Goal: Find specific page/section: Find specific page/section

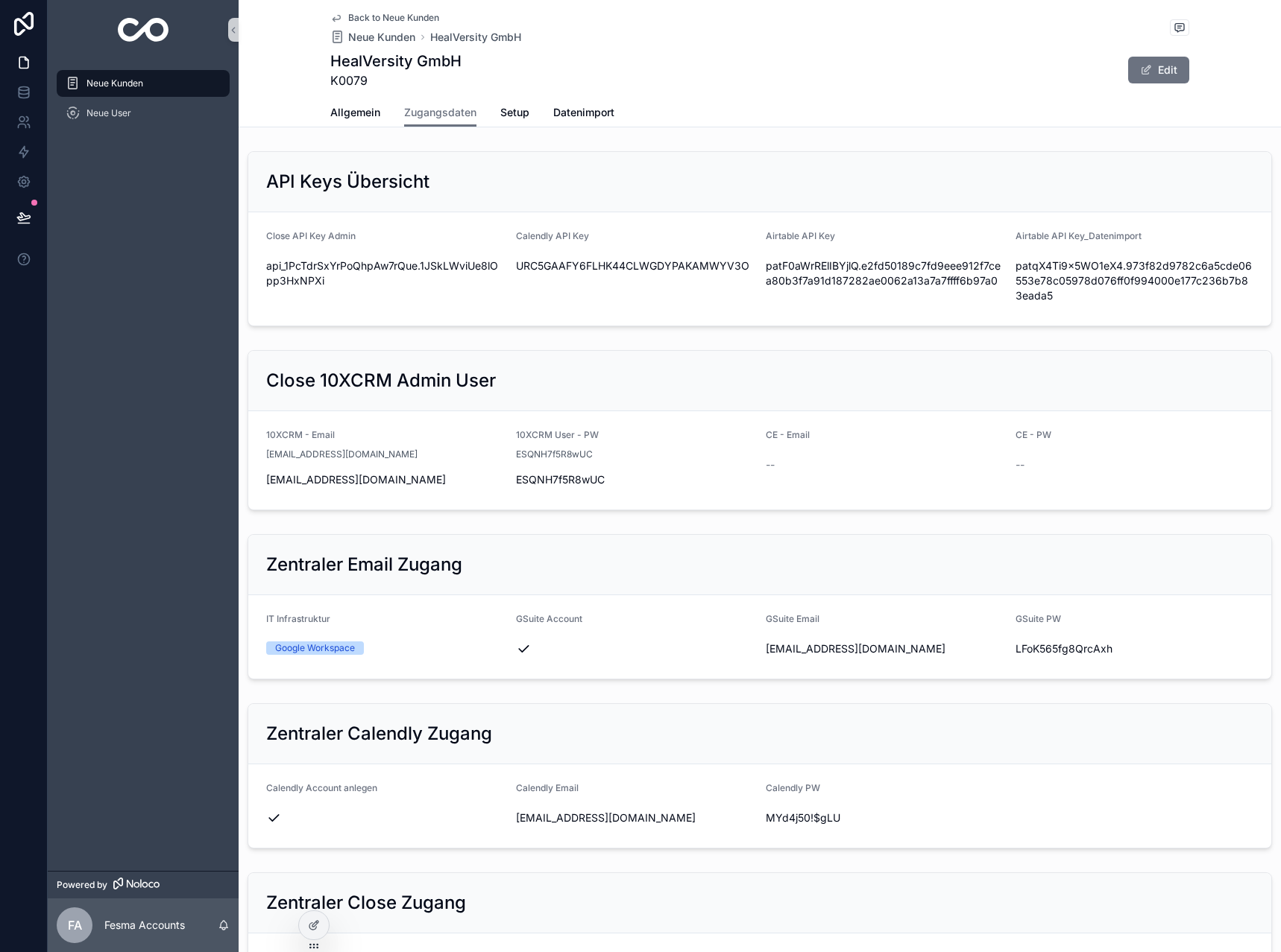
click at [363, 21] on span "Back to Neue Kunden" at bounding box center [393, 17] width 91 height 12
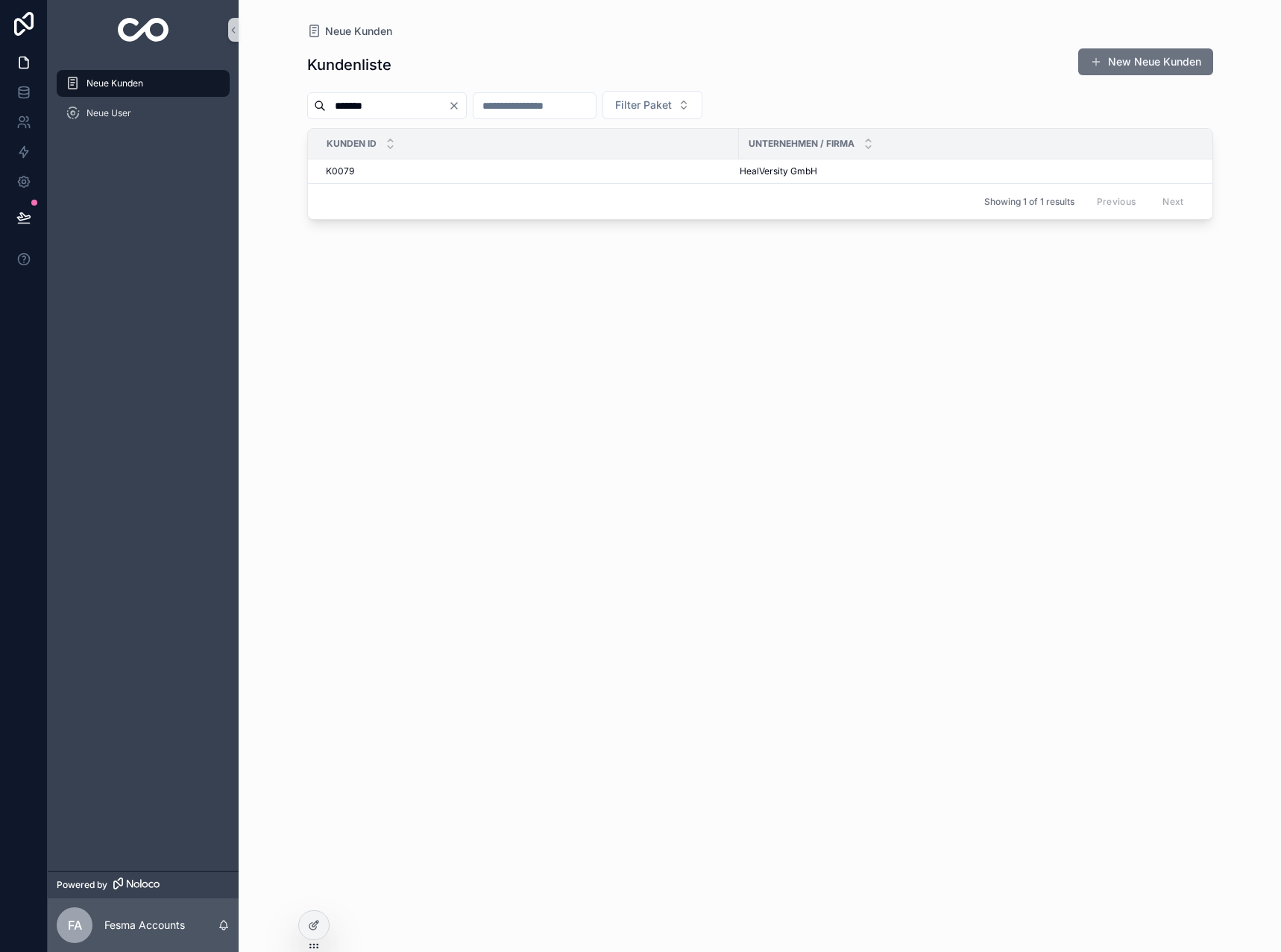
click at [460, 103] on icon "Clear" at bounding box center [454, 106] width 12 height 12
click at [513, 104] on input "scrollable content" at bounding box center [516, 106] width 122 height 21
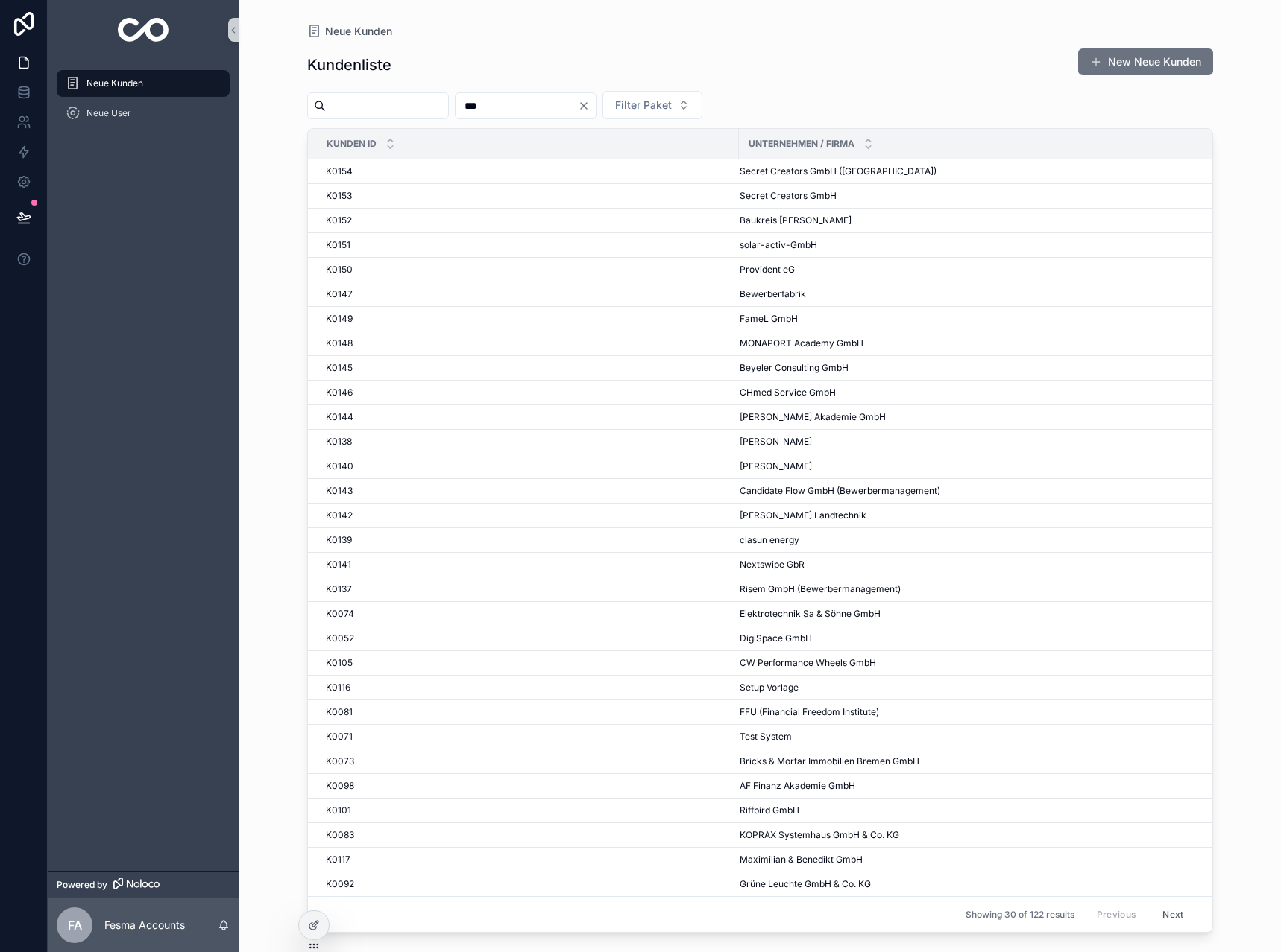
type input "***"
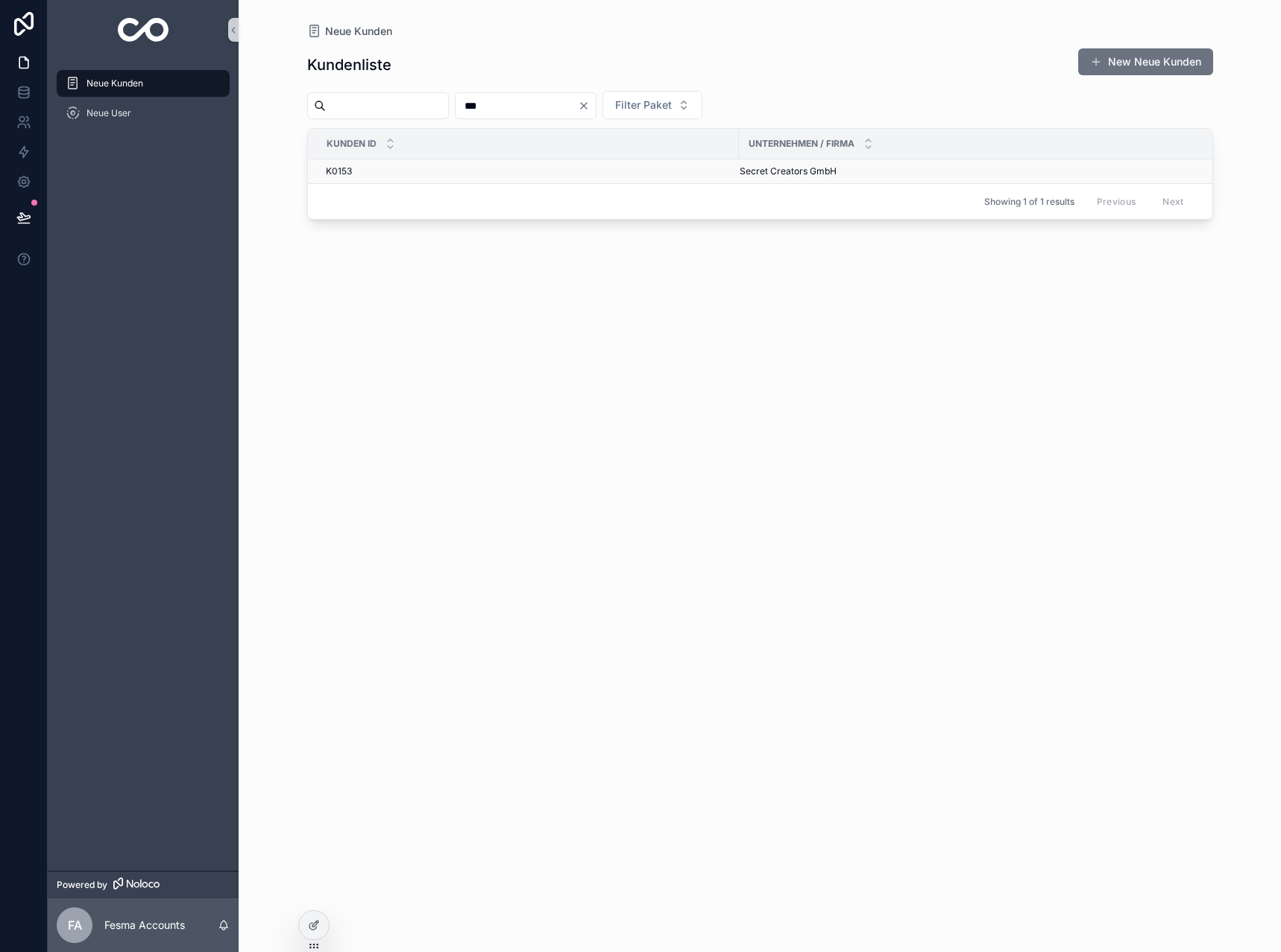
click at [540, 174] on div "K0153 K0153" at bounding box center [527, 171] width 404 height 12
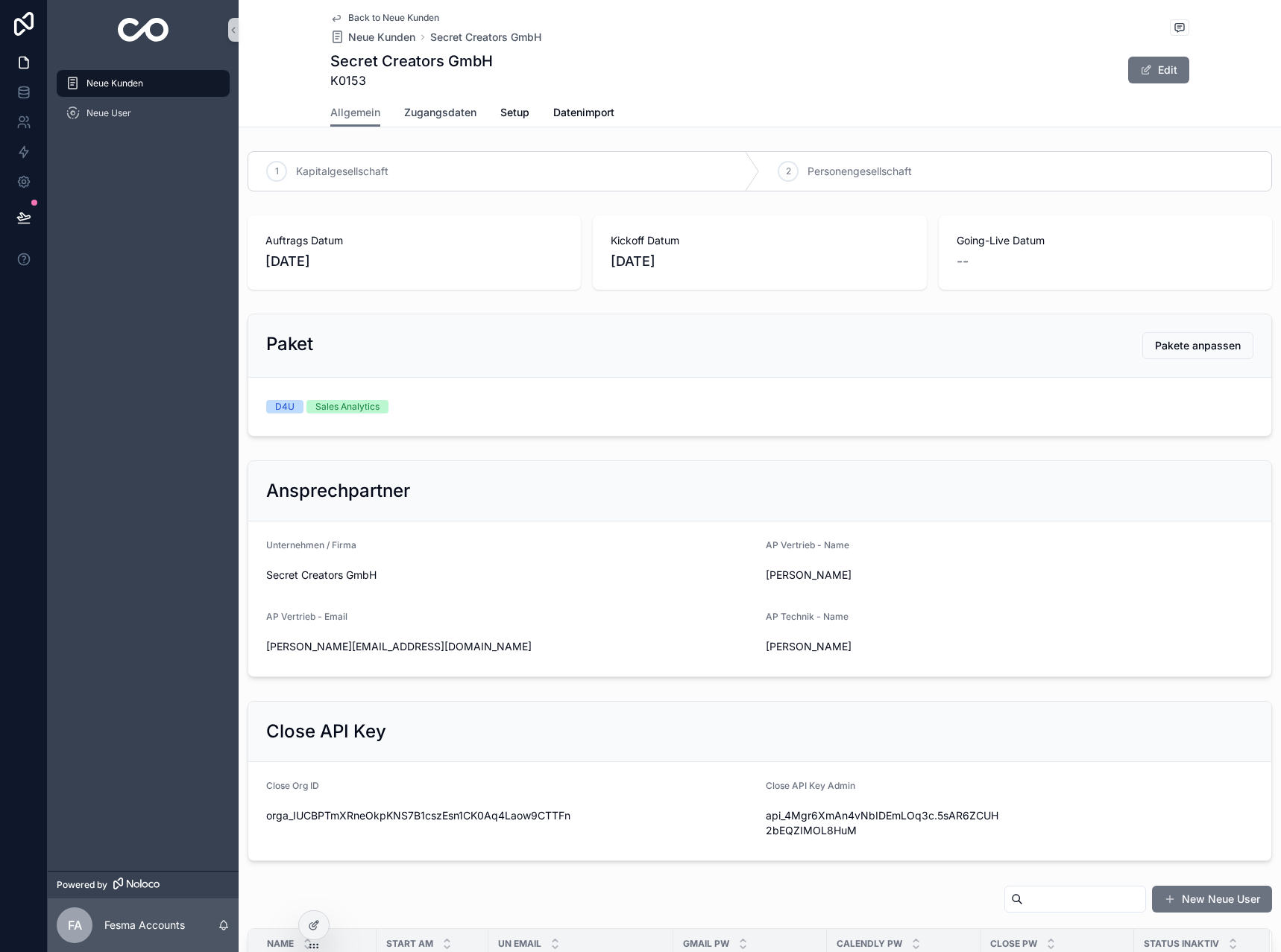
click at [410, 109] on span "Zugangsdaten" at bounding box center [440, 112] width 73 height 15
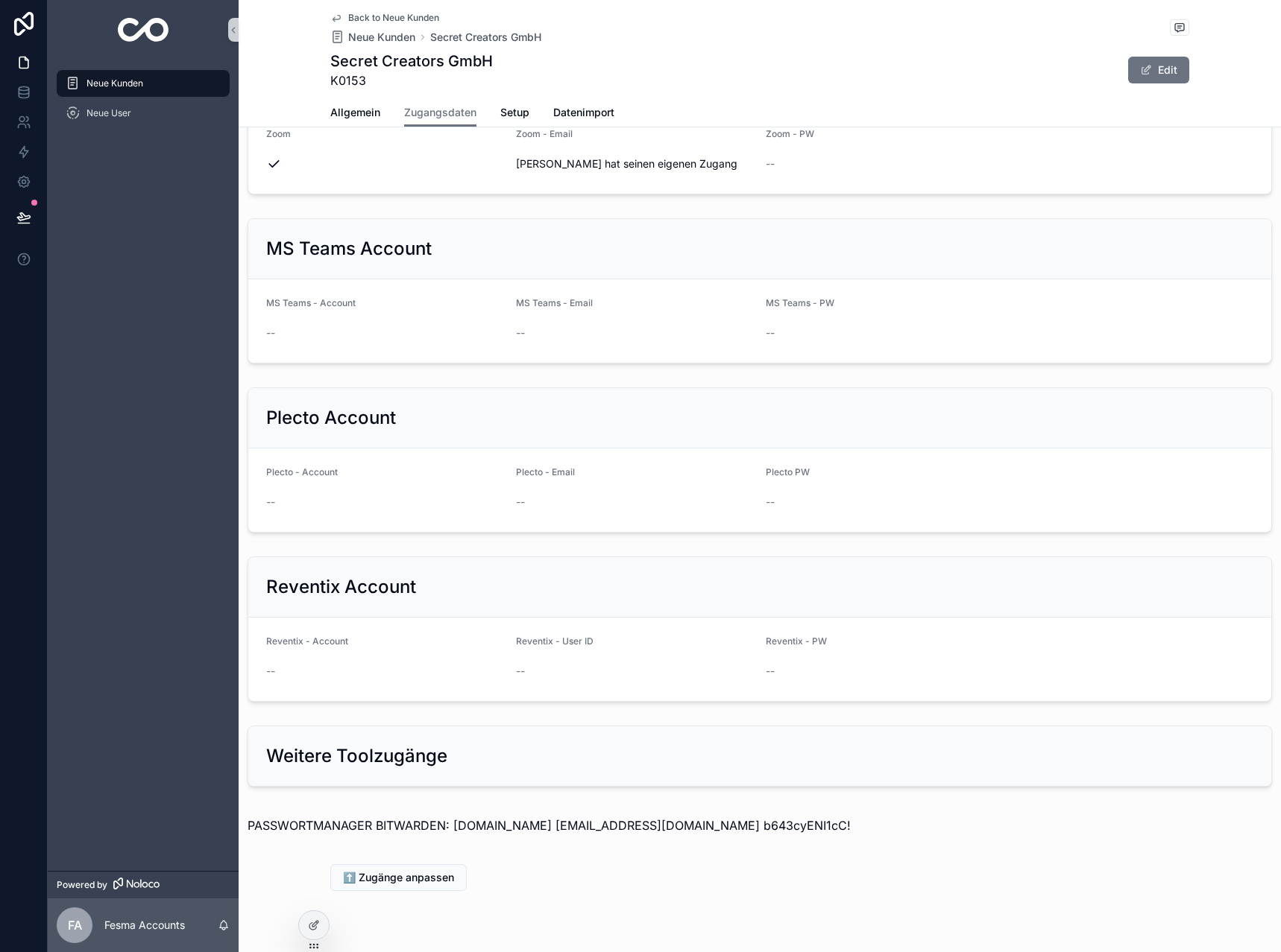
scroll to position [1201, 0]
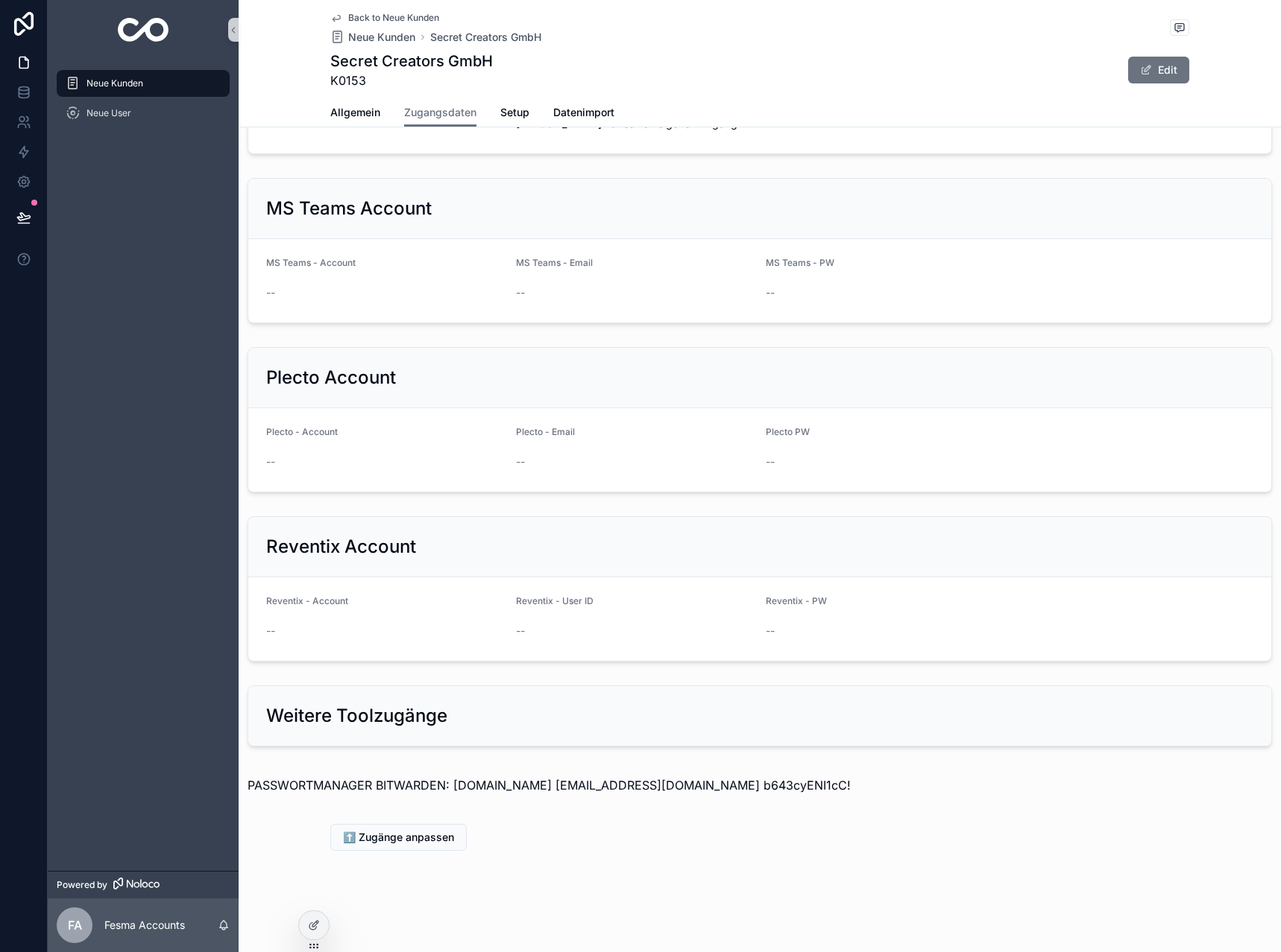
click at [710, 784] on p "PASSWORTMANAGER BITWARDEN: [DOMAIN_NAME] [EMAIL_ADDRESS][DOMAIN_NAME] b643cyENI…" at bounding box center [759, 785] width 1024 height 17
click at [721, 783] on p "PASSWORTMANAGER BITWARDEN: [DOMAIN_NAME] [EMAIL_ADDRESS][DOMAIN_NAME] b643cyENI…" at bounding box center [759, 785] width 1024 height 17
drag, startPoint x: 720, startPoint y: 783, endPoint x: 844, endPoint y: 782, distance: 124.0
click at [844, 782] on p "PASSWORTMANAGER BITWARDEN: [DOMAIN_NAME] [EMAIL_ADDRESS][DOMAIN_NAME] b643cyENI…" at bounding box center [759, 785] width 1024 height 17
copy p "b643cyENI1cC!"
